Goal: Check status: Check status

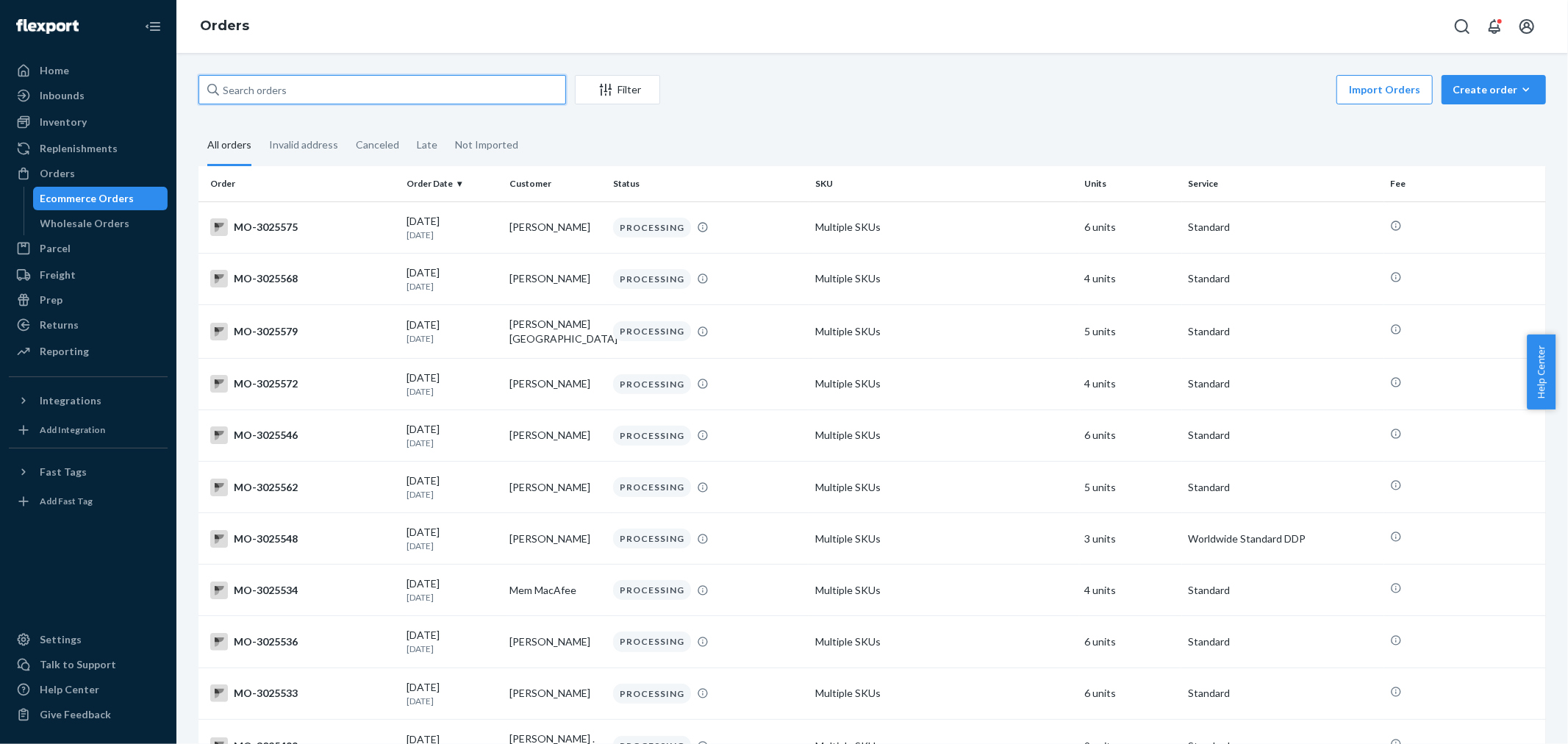
click at [513, 89] on input "text" at bounding box center [382, 90] width 368 height 30
paste input "2777338"
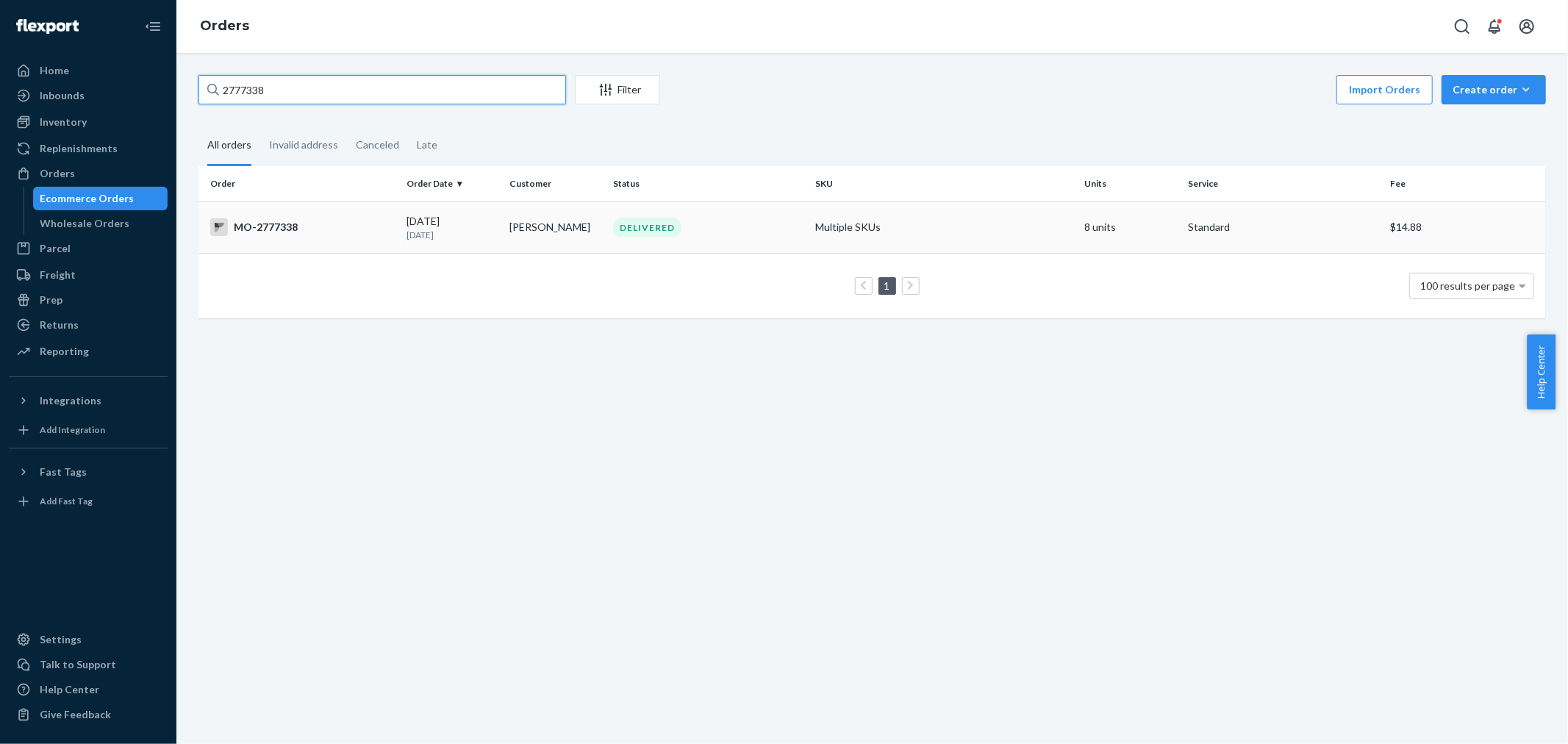
type input "2777338"
click at [710, 233] on div "DELIVERED" at bounding box center [708, 227] width 196 height 20
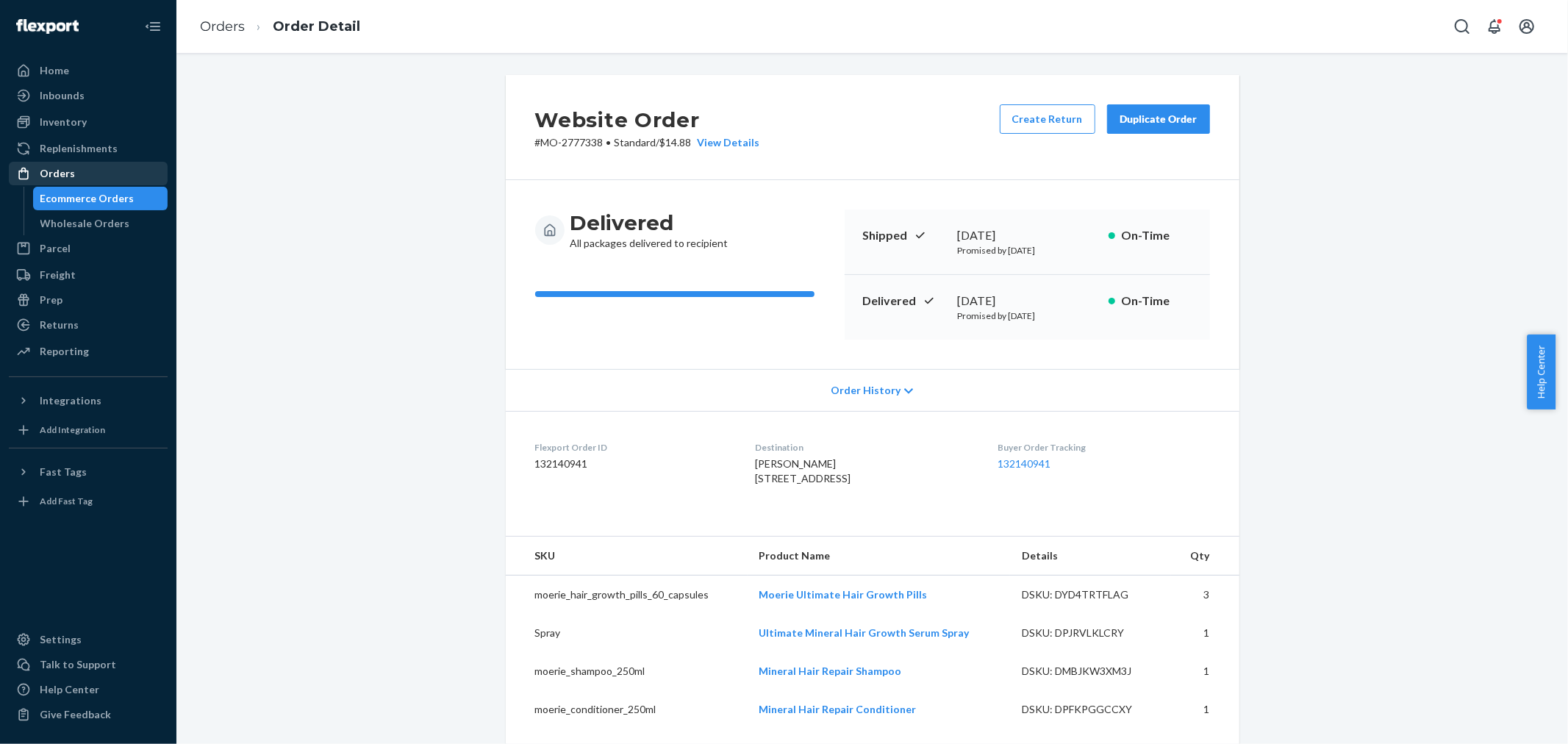
click at [81, 171] on div "Orders" at bounding box center [88, 174] width 156 height 21
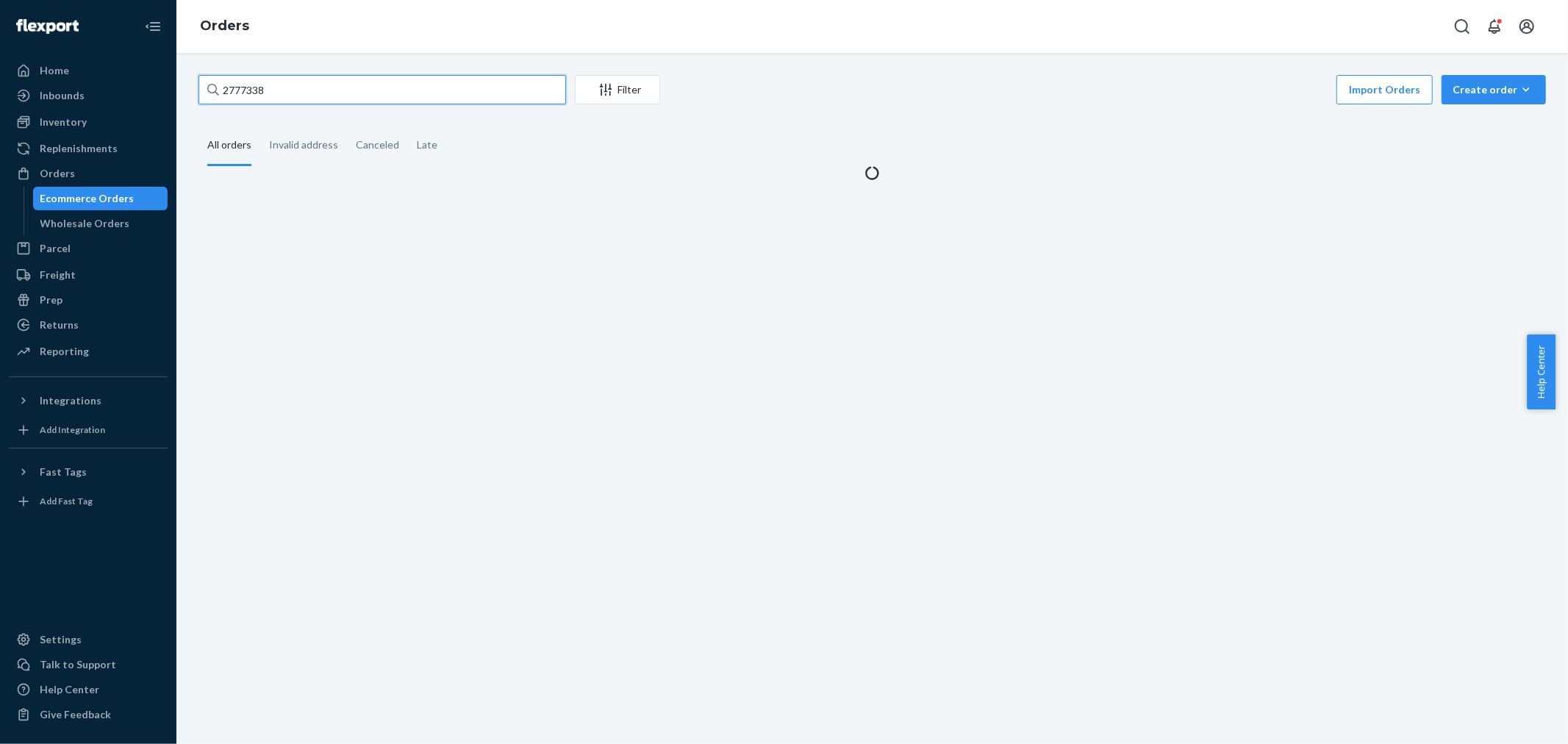
drag, startPoint x: 414, startPoint y: 97, endPoint x: 189, endPoint y: 104, distance: 225.1
click at [150, 99] on div "Home Inbounds Shipping Plans Problems Inventory Products Branded Packaging Repl…" at bounding box center [784, 372] width 1568 height 744
paste input "3010879"
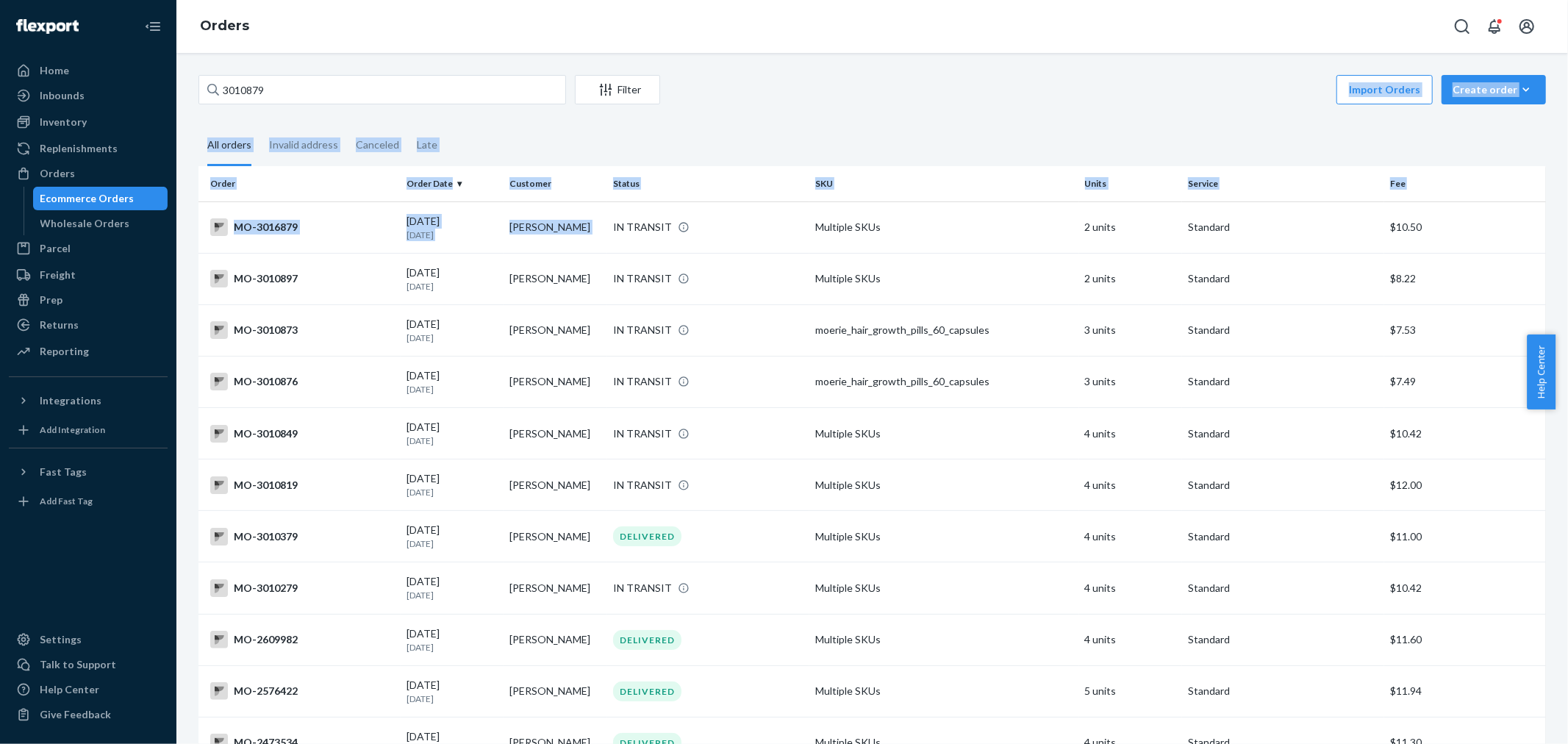
drag, startPoint x: 609, startPoint y: 226, endPoint x: 805, endPoint y: 79, distance: 245.0
click at [805, 79] on div "Import Orders Create order Ecommerce order Removal order" at bounding box center [1107, 91] width 877 height 33
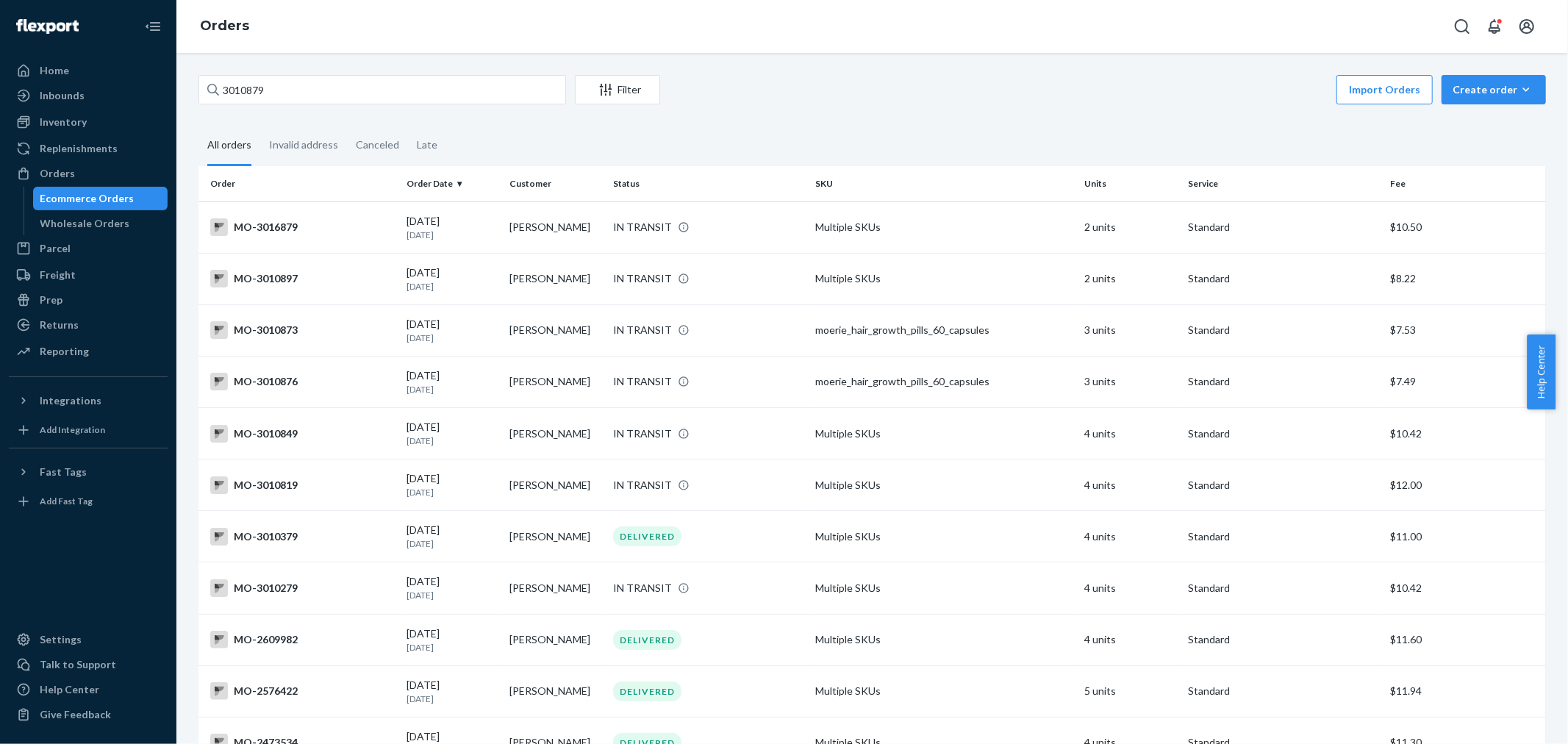
drag, startPoint x: 807, startPoint y: 89, endPoint x: 902, endPoint y: 0, distance: 130.2
click at [811, 87] on div "Import Orders Create order Ecommerce order Removal order" at bounding box center [1107, 91] width 877 height 33
drag, startPoint x: 290, startPoint y: 96, endPoint x: 122, endPoint y: 96, distance: 168.0
click at [122, 96] on div "Home Inbounds Shipping Plans Problems Inventory Products Branded Packaging Repl…" at bounding box center [784, 372] width 1568 height 744
paste input "248699"
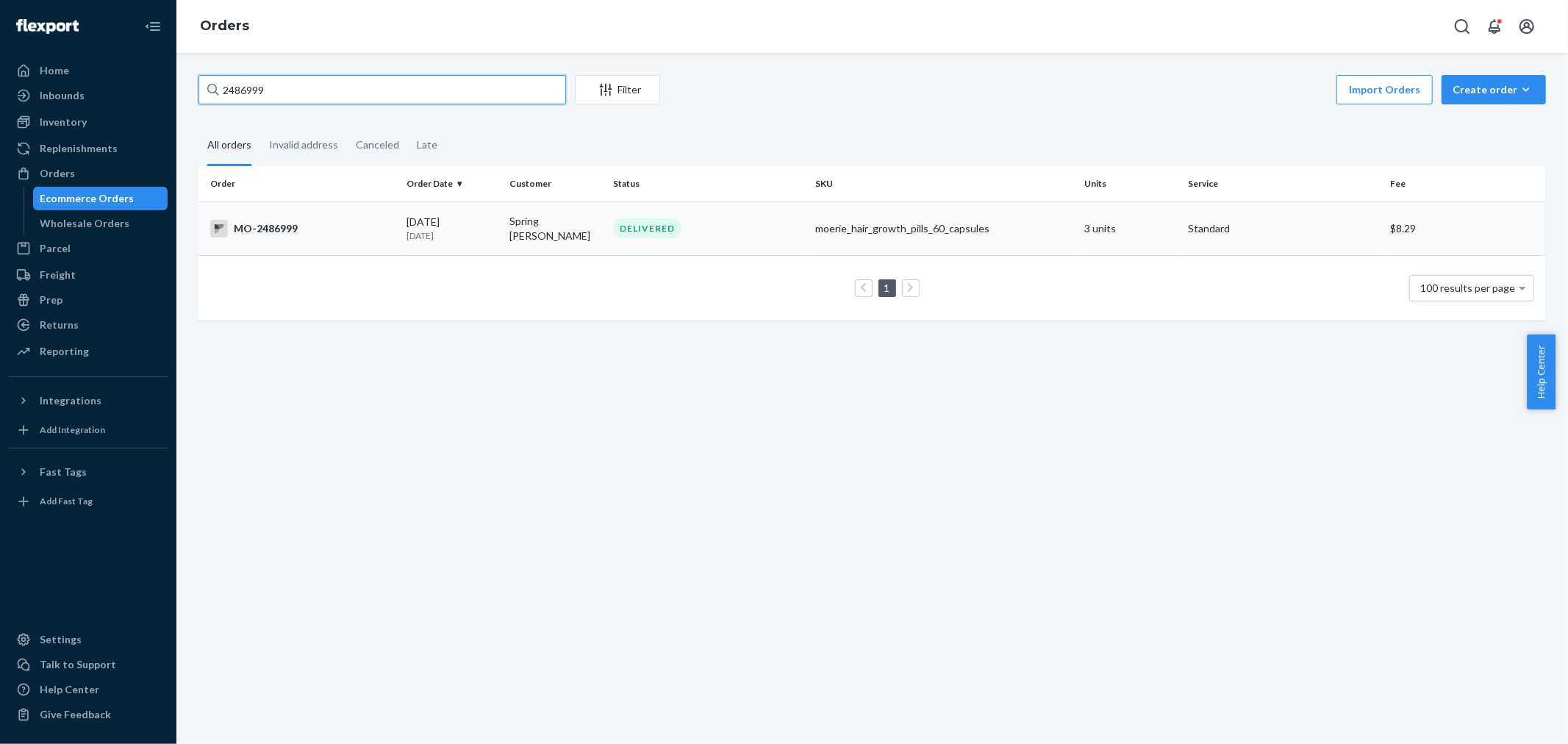
type input "2486999"
click at [570, 226] on td "Spring [PERSON_NAME]" at bounding box center [555, 228] width 104 height 53
